Goal: Task Accomplishment & Management: Use online tool/utility

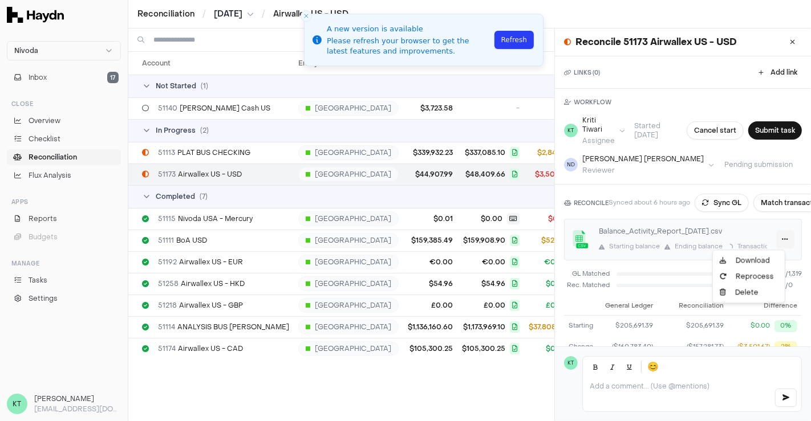
click at [777, 238] on html "Nivoda Inbox 17 Close Overview Checklist Reconciliation Flux Analysis Apps Repo…" at bounding box center [405, 210] width 811 height 421
click at [754, 275] on div "Reprocess" at bounding box center [748, 277] width 67 height 16
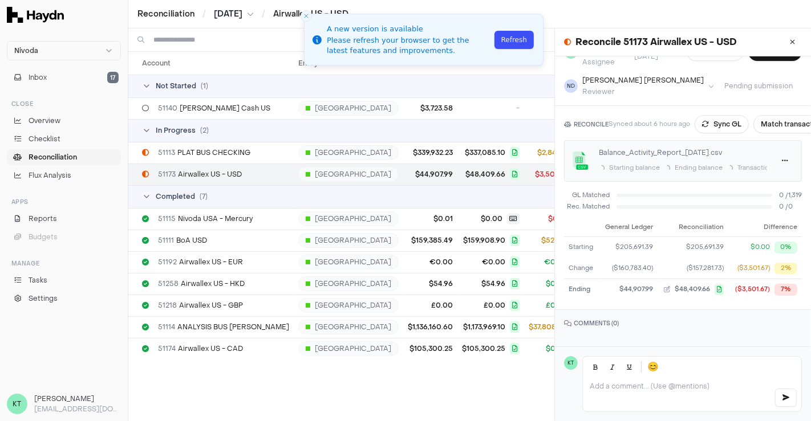
click at [519, 36] on button "Refresh" at bounding box center [513, 40] width 39 height 18
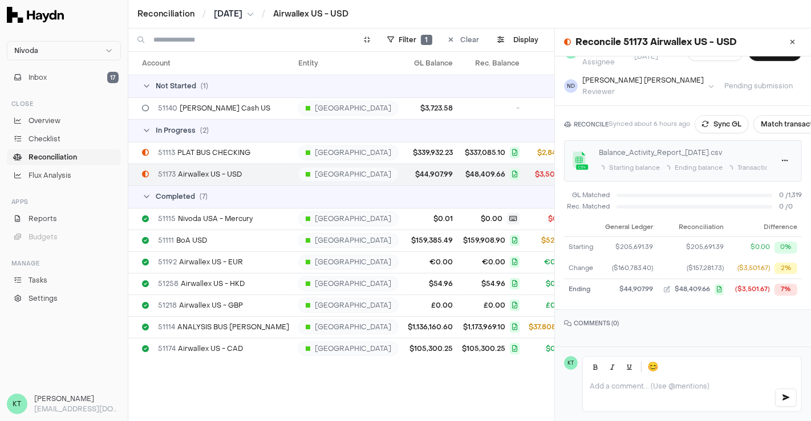
scroll to position [86, 0]
click at [537, 150] on span "$2,847.13" at bounding box center [552, 152] width 30 height 9
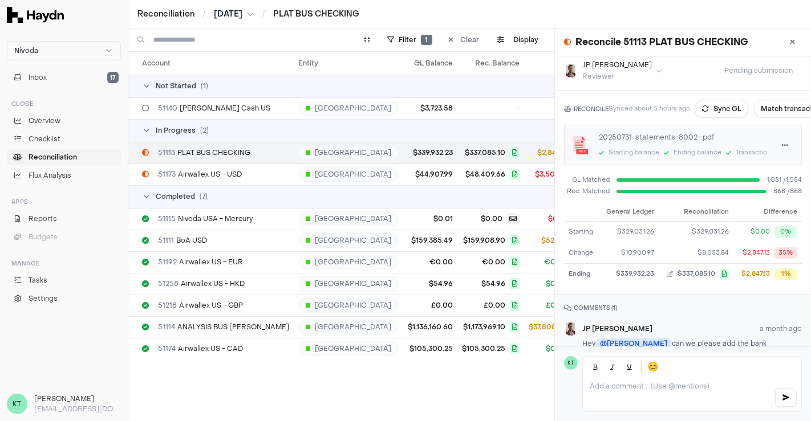
scroll to position [108, 0]
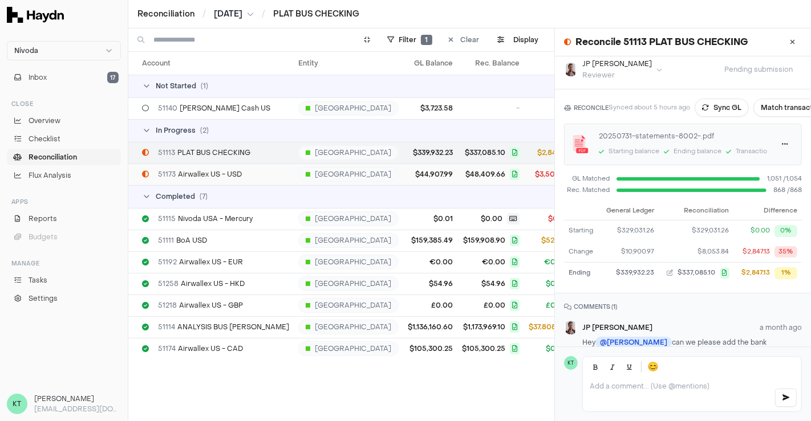
click at [510, 174] on icon at bounding box center [515, 174] width 10 height 11
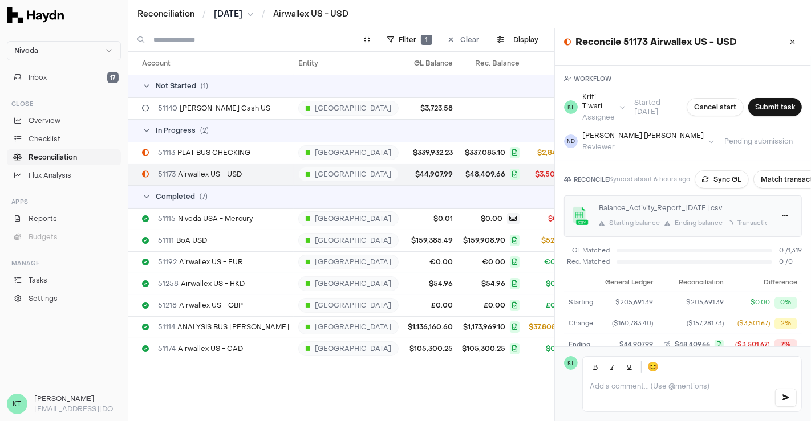
scroll to position [23, 0]
click at [790, 43] on icon at bounding box center [792, 42] width 5 height 7
